Goal: Find contact information: Find contact information

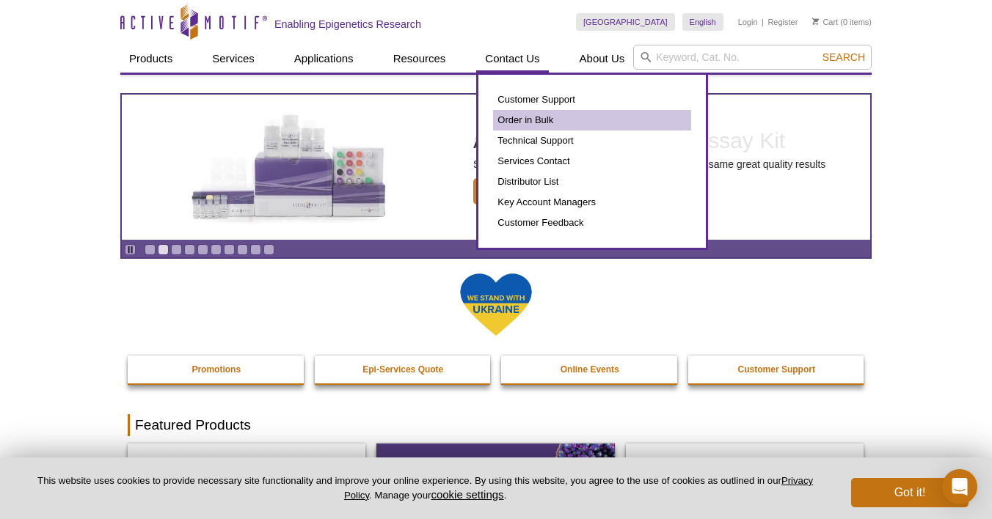
click at [503, 117] on link "Order in Bulk" at bounding box center [592, 120] width 198 height 21
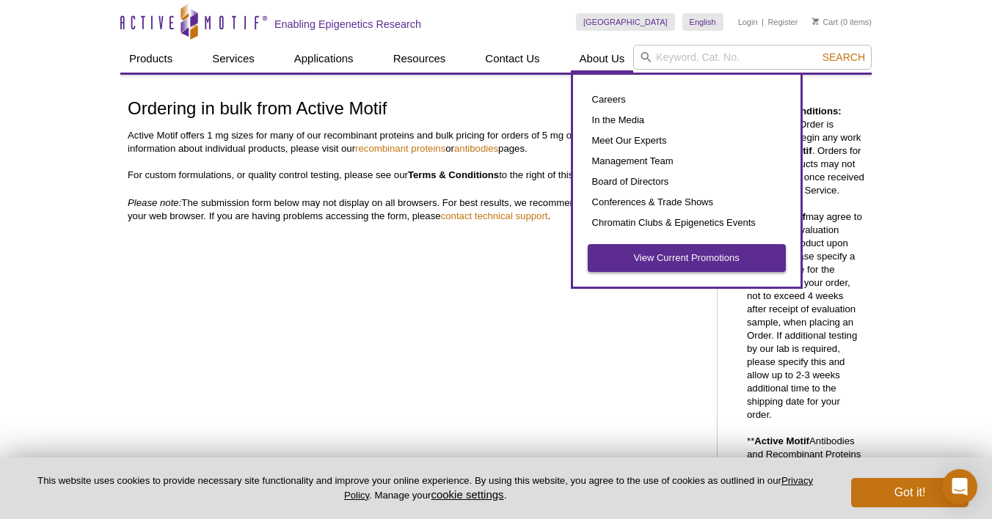
click at [630, 250] on link "View Current Promotions" at bounding box center [687, 258] width 198 height 28
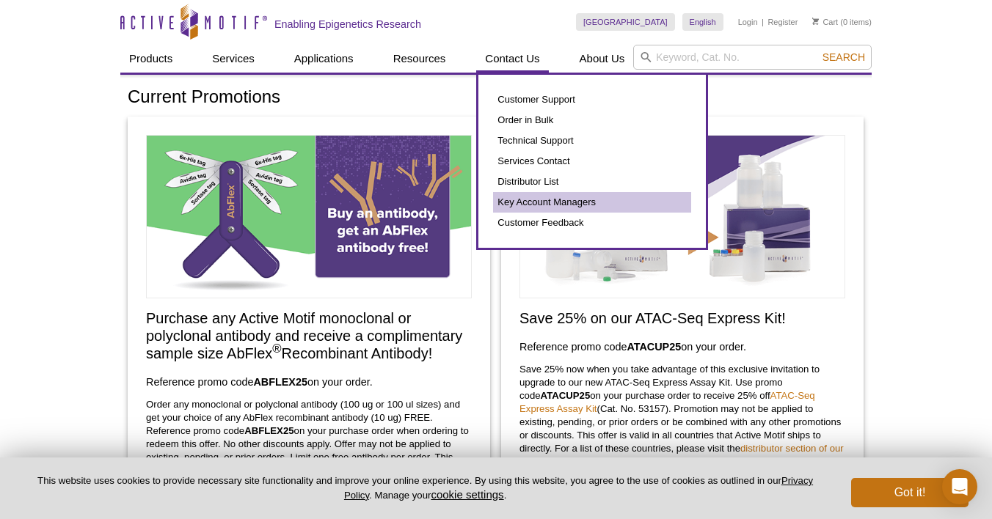
click at [528, 204] on link "Key Account Managers" at bounding box center [592, 202] width 198 height 21
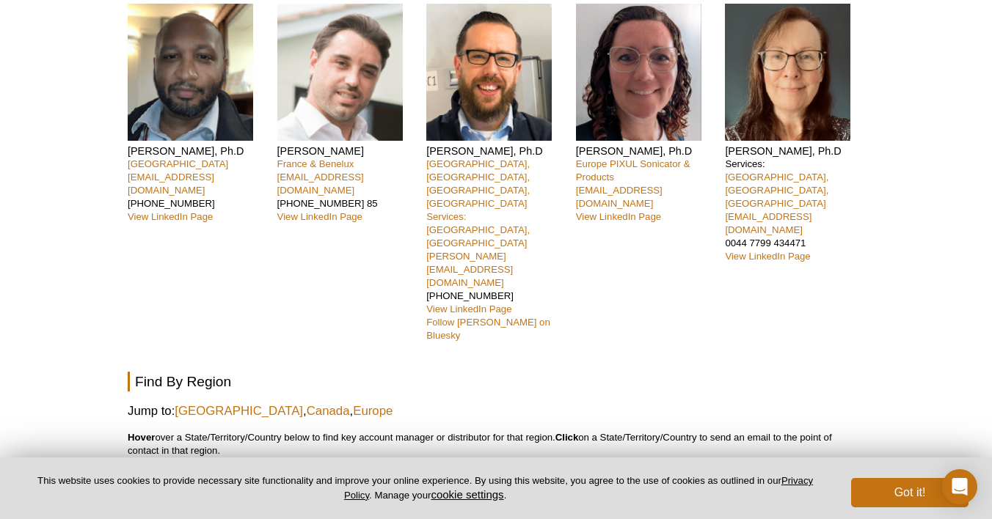
scroll to position [401, 0]
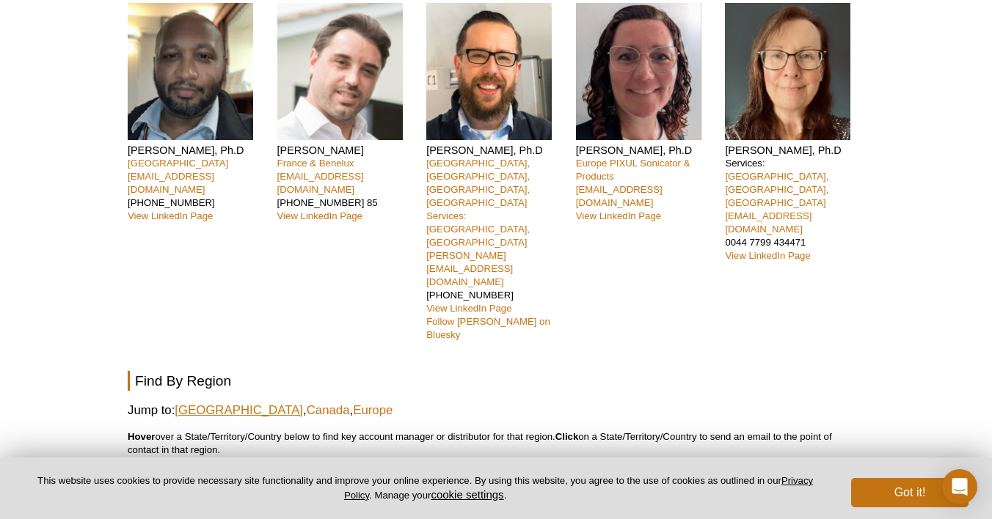
click at [205, 402] on link "[GEOGRAPHIC_DATA]" at bounding box center [239, 411] width 128 height 18
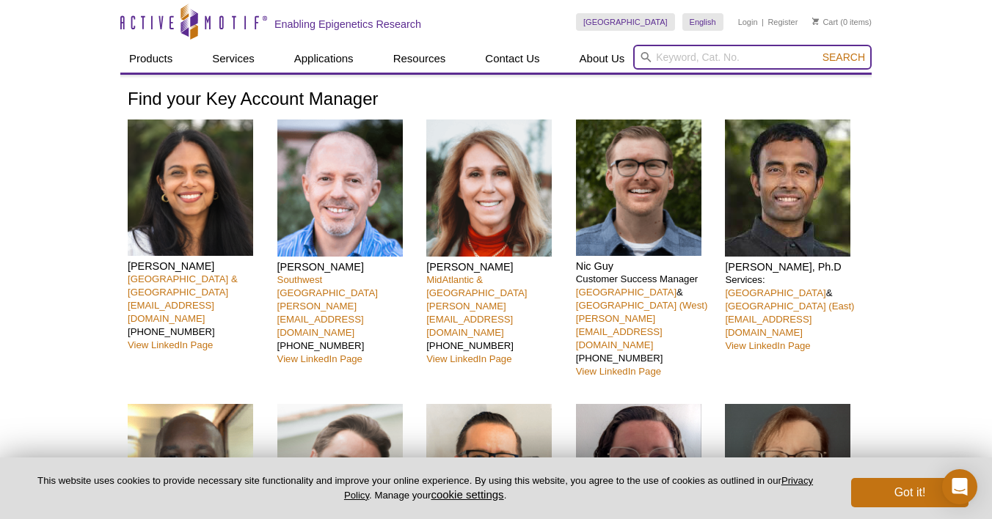
click at [715, 59] on input "search" at bounding box center [752, 57] width 238 height 25
